Goal: Find specific fact: Find specific fact

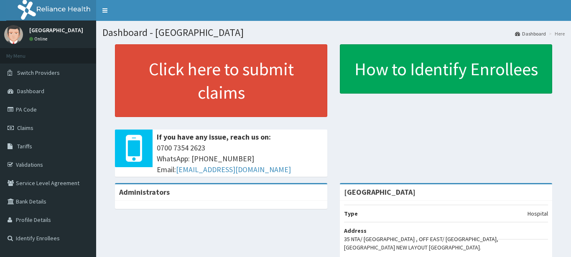
click at [49, 111] on link "PA Code" at bounding box center [48, 109] width 96 height 18
click at [43, 145] on link "Tariffs" at bounding box center [48, 146] width 96 height 18
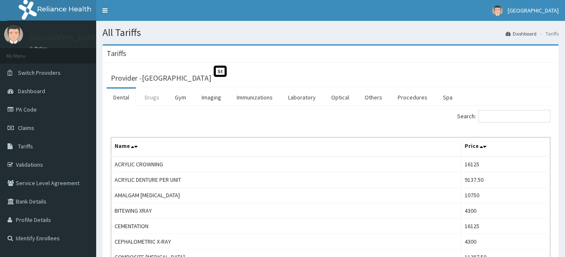
click at [156, 101] on link "Drugs" at bounding box center [152, 98] width 28 height 18
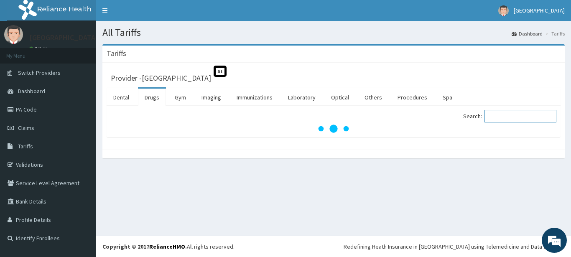
click at [500, 117] on input "Search:" at bounding box center [520, 116] width 72 height 13
type input "4"
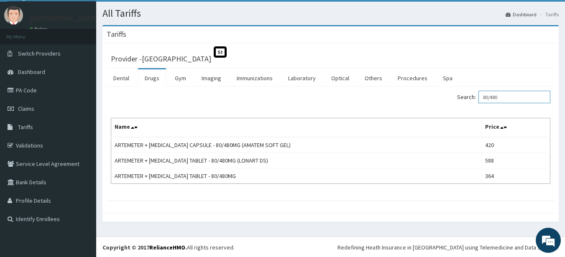
scroll to position [20, 0]
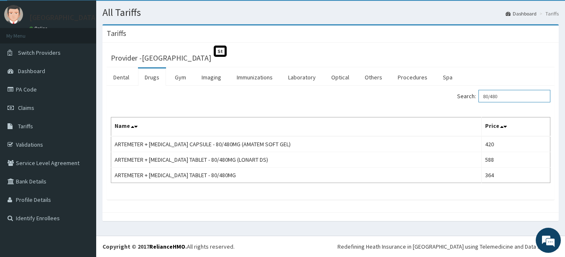
type input "80/480"
